Goal: Task Accomplishment & Management: Use online tool/utility

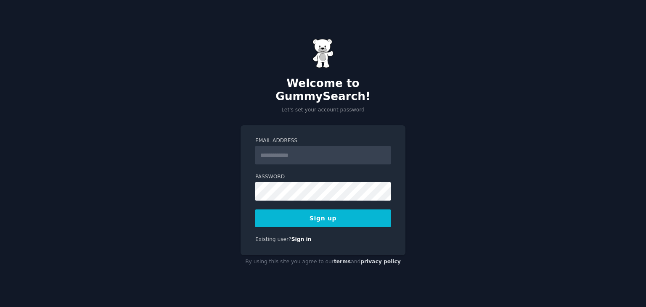
click at [312, 152] on input "Email Address" at bounding box center [322, 155] width 135 height 18
type input "**********"
click at [279, 199] on form "**********" at bounding box center [322, 182] width 135 height 90
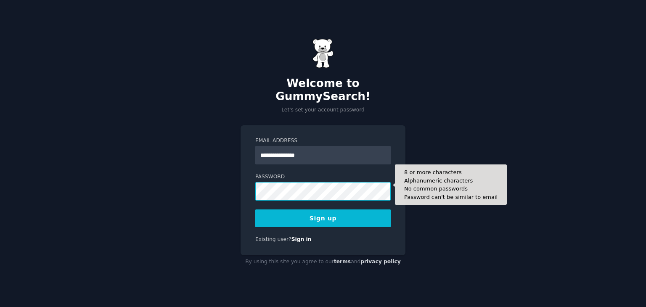
click at [255, 209] on button "Sign up" at bounding box center [322, 218] width 135 height 18
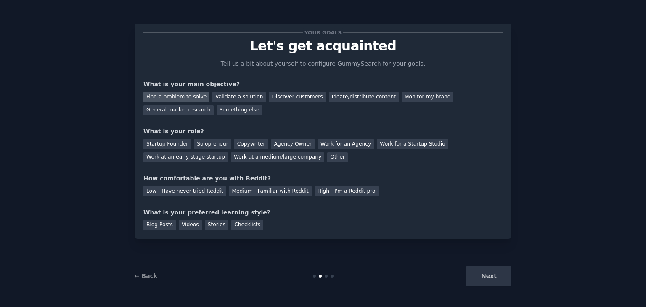
click at [185, 101] on div "Find a problem to solve" at bounding box center [176, 97] width 66 height 11
click at [182, 145] on div "Startup Founder" at bounding box center [167, 144] width 48 height 11
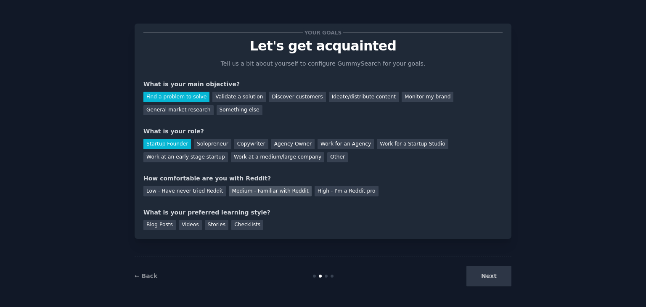
click at [234, 187] on div "Medium - Familiar with Reddit" at bounding box center [270, 191] width 82 height 11
click at [189, 226] on div "Videos" at bounding box center [190, 225] width 23 height 11
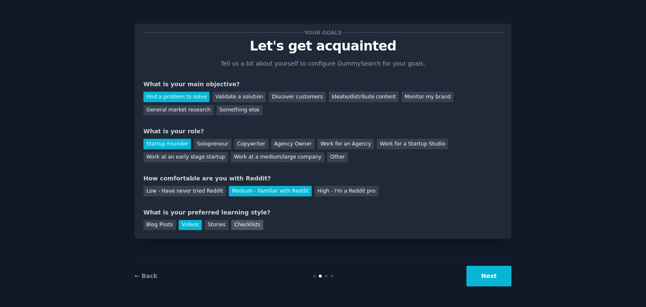
click at [232, 226] on div "Checklists" at bounding box center [247, 225] width 32 height 11
click at [185, 227] on div "Videos" at bounding box center [190, 225] width 23 height 11
click at [238, 228] on div "Checklists" at bounding box center [247, 225] width 32 height 11
click at [190, 227] on div "Videos" at bounding box center [190, 225] width 23 height 11
click at [483, 272] on button "Next" at bounding box center [488, 276] width 45 height 21
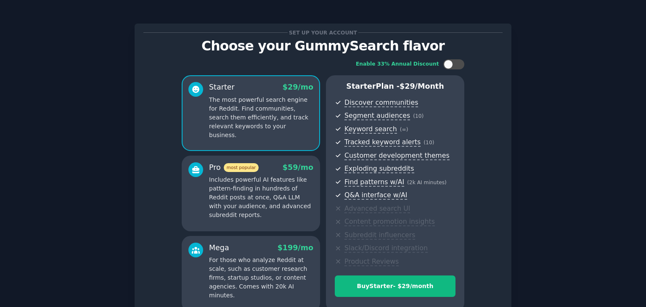
scroll to position [84, 0]
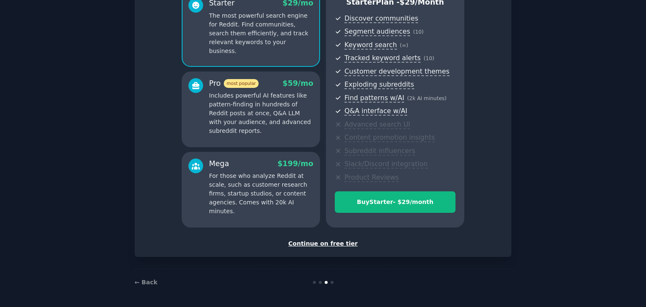
click at [339, 239] on div "Continue on free tier" at bounding box center [322, 243] width 359 height 9
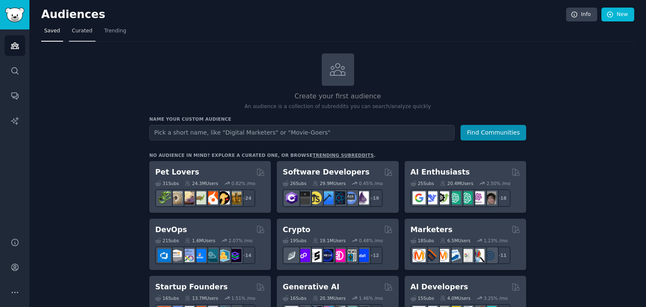
click at [79, 28] on span "Curated" at bounding box center [82, 31] width 21 height 8
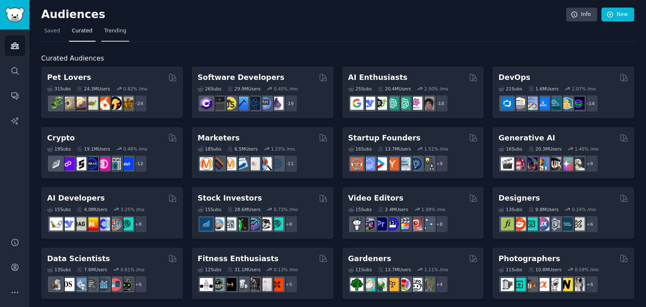
click at [111, 28] on span "Trending" at bounding box center [115, 31] width 22 height 8
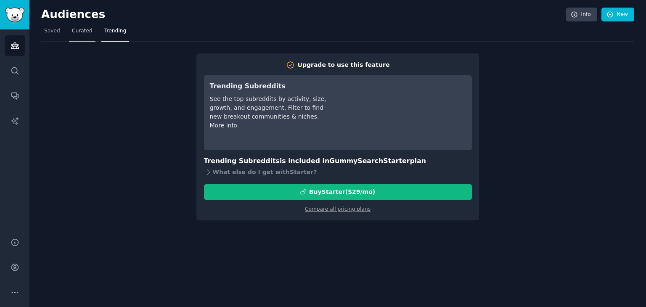
click at [81, 36] on link "Curated" at bounding box center [82, 32] width 26 height 17
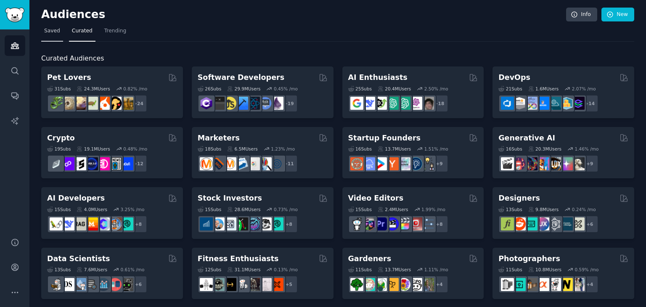
click at [41, 31] on link "Saved" at bounding box center [52, 32] width 22 height 17
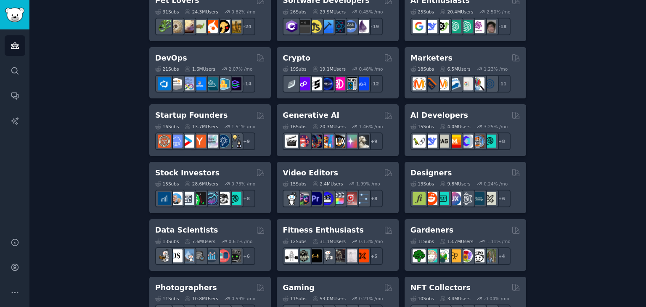
scroll to position [210, 0]
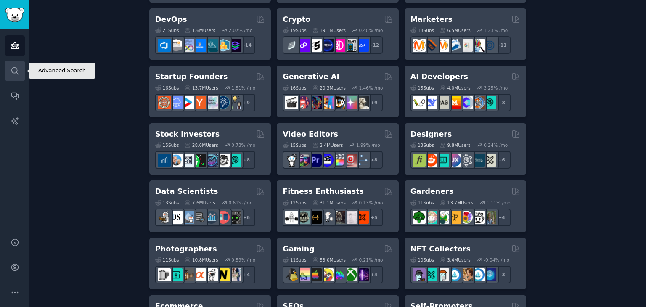
click at [13, 68] on icon "Sidebar" at bounding box center [15, 70] width 9 height 9
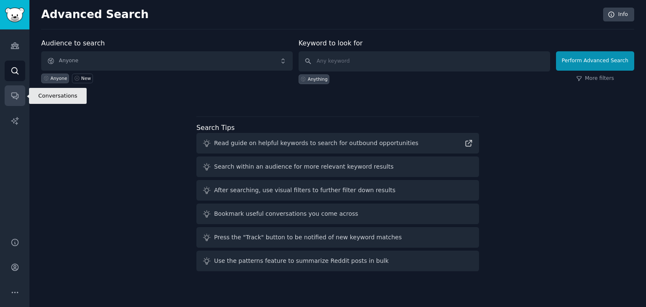
click at [21, 91] on link "Conversations" at bounding box center [15, 95] width 21 height 21
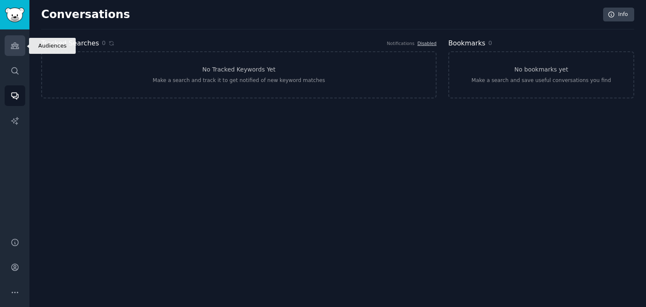
click at [11, 47] on icon "Sidebar" at bounding box center [15, 45] width 9 height 9
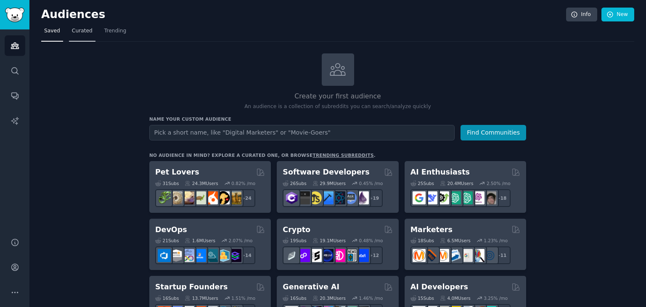
click at [76, 35] on link "Curated" at bounding box center [82, 32] width 26 height 17
